Goal: Task Accomplishment & Management: Manage account settings

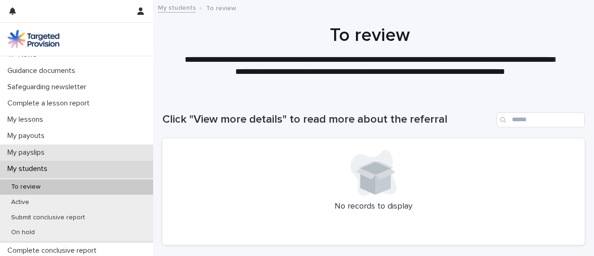
scroll to position [76, 0]
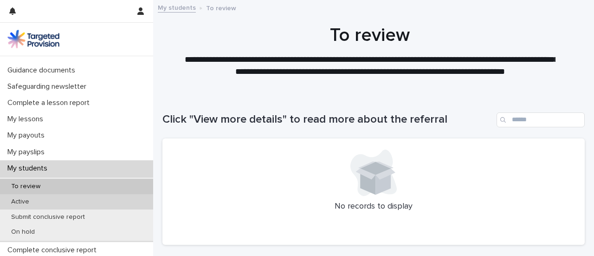
click at [42, 201] on div "Active" at bounding box center [76, 201] width 153 height 15
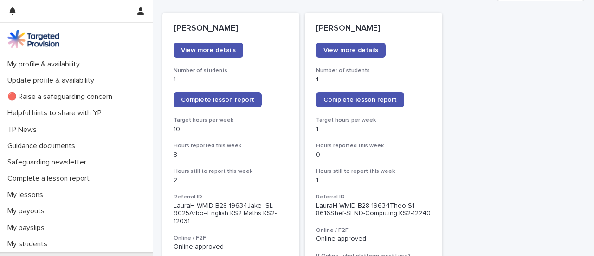
scroll to position [127, 0]
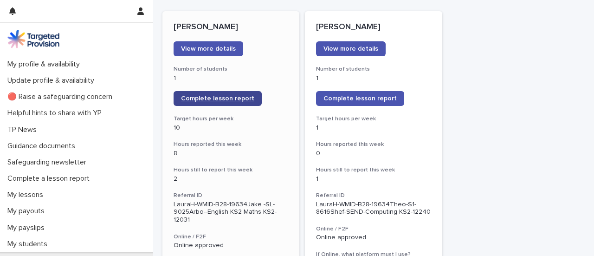
click at [195, 103] on link "Complete lesson report" at bounding box center [218, 98] width 88 height 15
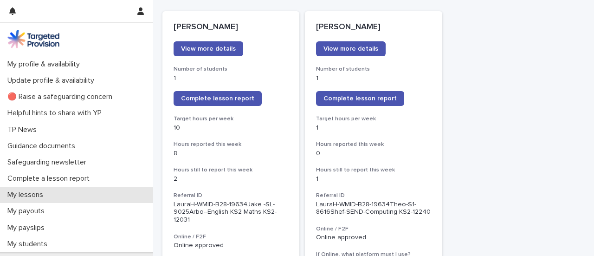
click at [14, 197] on p "My lessons" at bounding box center [27, 194] width 47 height 9
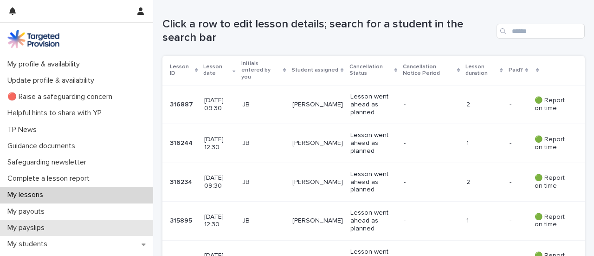
scroll to position [164, 0]
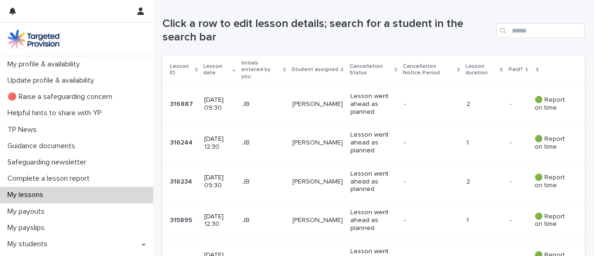
click at [146, 199] on div "My lessons" at bounding box center [76, 195] width 153 height 16
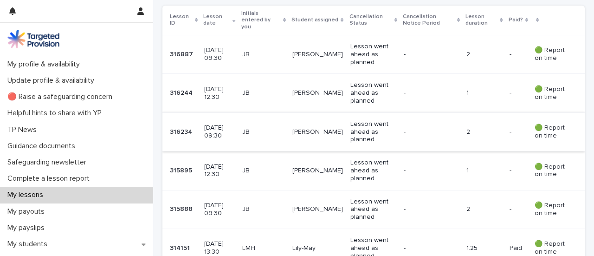
scroll to position [214, 0]
click at [262, 128] on p "JB" at bounding box center [263, 132] width 43 height 8
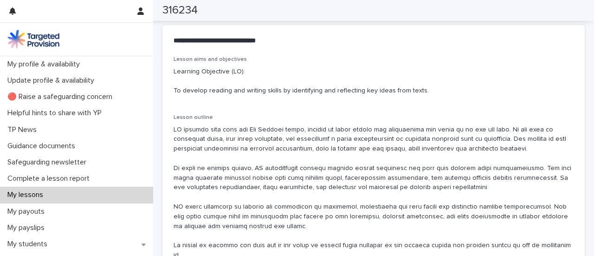
scroll to position [533, 0]
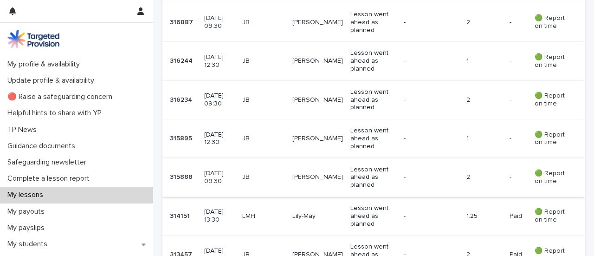
scroll to position [247, 0]
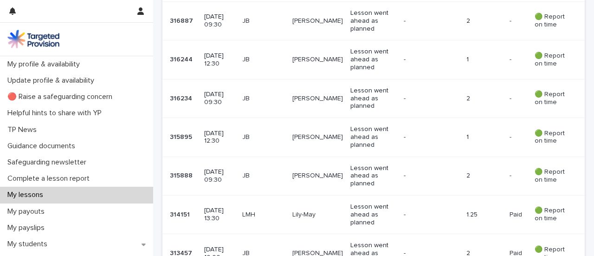
click at [269, 66] on td "JB" at bounding box center [264, 59] width 51 height 39
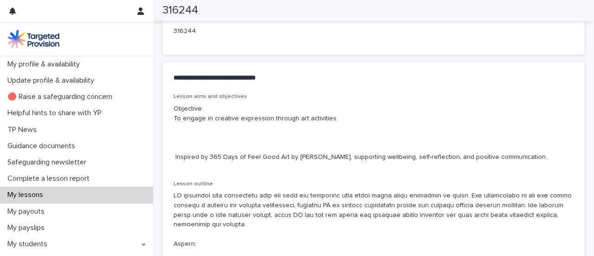
scroll to position [498, 0]
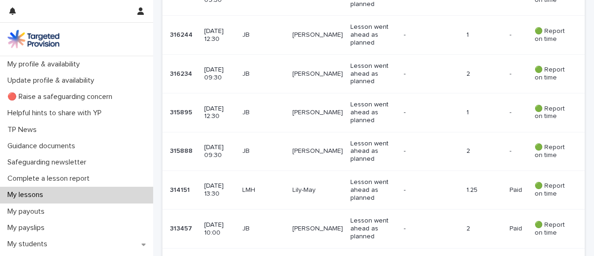
scroll to position [269, 0]
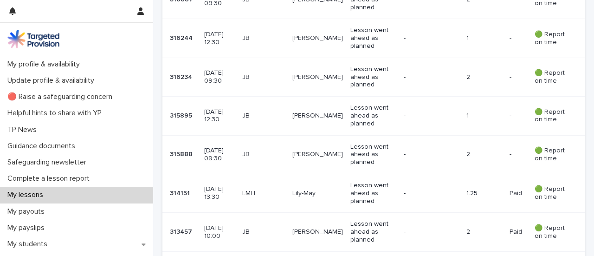
click at [271, 74] on div "JB" at bounding box center [263, 77] width 43 height 15
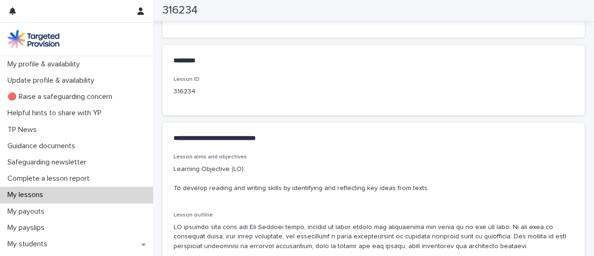
scroll to position [439, 0]
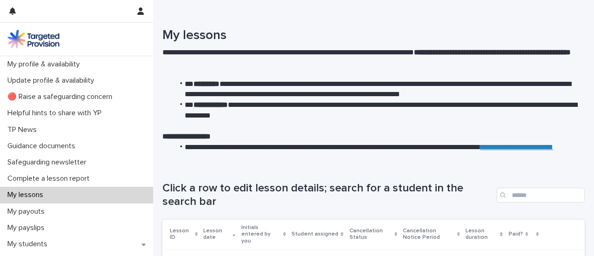
scroll to position [230, 0]
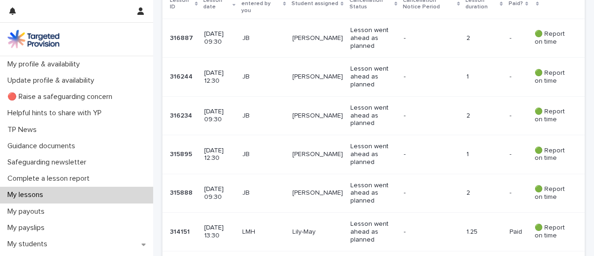
click at [259, 155] on td "JB" at bounding box center [264, 154] width 51 height 39
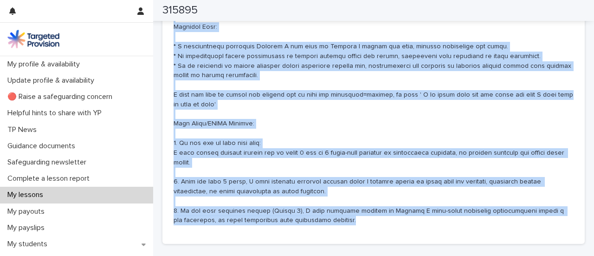
scroll to position [619, 0]
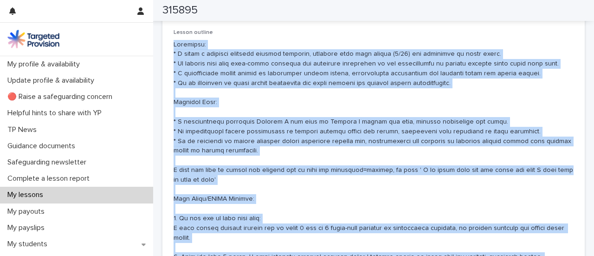
drag, startPoint x: 319, startPoint y: 175, endPoint x: 174, endPoint y: 44, distance: 195.9
click at [174, 44] on p at bounding box center [374, 170] width 400 height 261
copy p "Strengths: * J shows a positive attitude towards learning, arriving with high e…"
